Goal: Complete application form: Complete application form

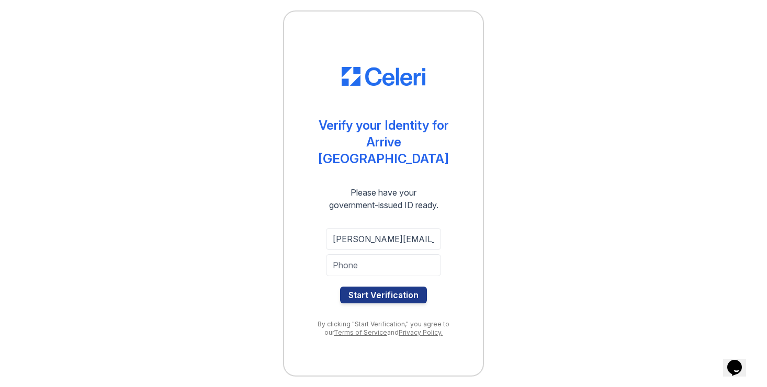
scroll to position [0, 4]
drag, startPoint x: 434, startPoint y: 231, endPoint x: 334, endPoint y: 227, distance: 100.5
click at [334, 228] on input "[PERSON_NAME][EMAIL_ADDRESS][DOMAIN_NAME]" at bounding box center [383, 239] width 115 height 22
drag, startPoint x: 395, startPoint y: 239, endPoint x: 235, endPoint y: 246, distance: 160.7
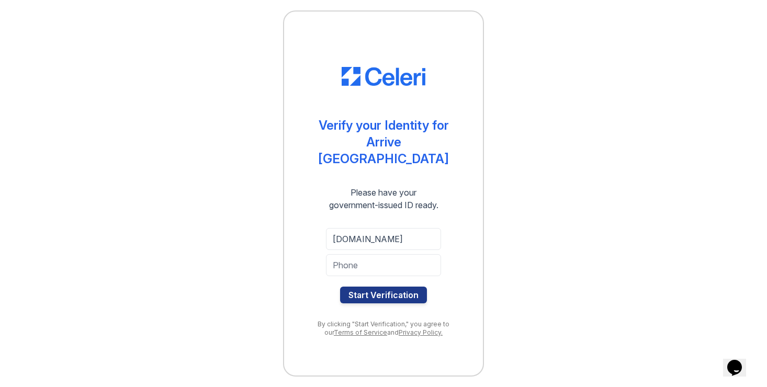
click at [235, 246] on div "Verify your Identity for Arrive [GEOGRAPHIC_DATA] Please have your government-i…" at bounding box center [383, 193] width 733 height 387
type input "n"
type input "[EMAIL_ADDRESS][DOMAIN_NAME]"
click at [379, 258] on input "tel" at bounding box center [383, 265] width 115 height 22
type input "8576933182"
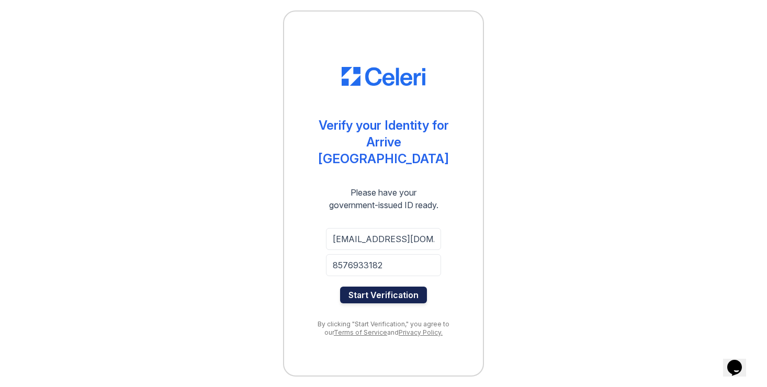
click at [387, 289] on button "Start Verification" at bounding box center [383, 295] width 87 height 17
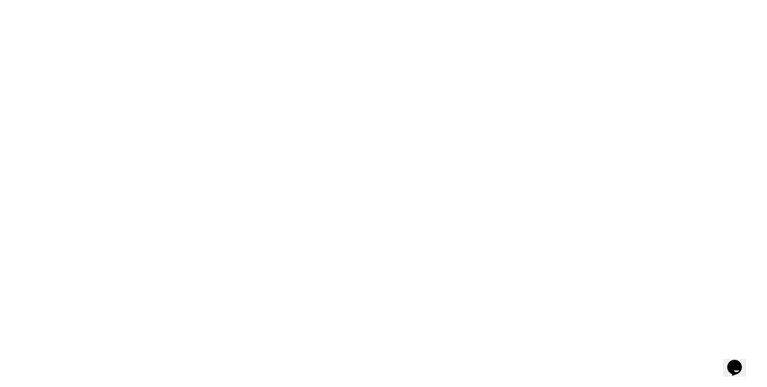
click at [401, 333] on div "Didn't meant to close the window? Click below to restart your verification sess…" at bounding box center [383, 193] width 733 height 387
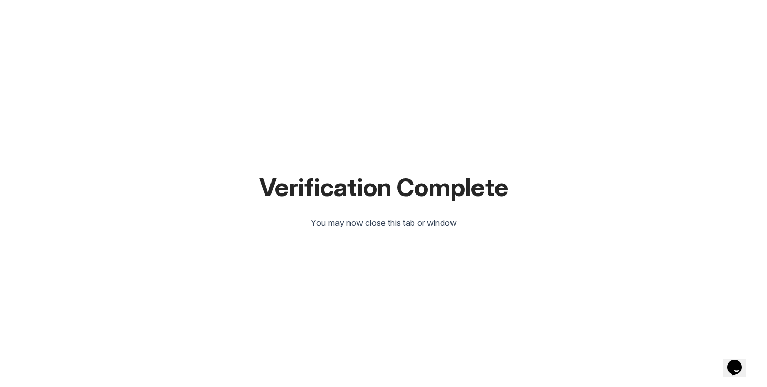
click at [433, 232] on div "Verification Complete You may now close this tab or window" at bounding box center [383, 193] width 733 height 387
